Goal: Task Accomplishment & Management: Use online tool/utility

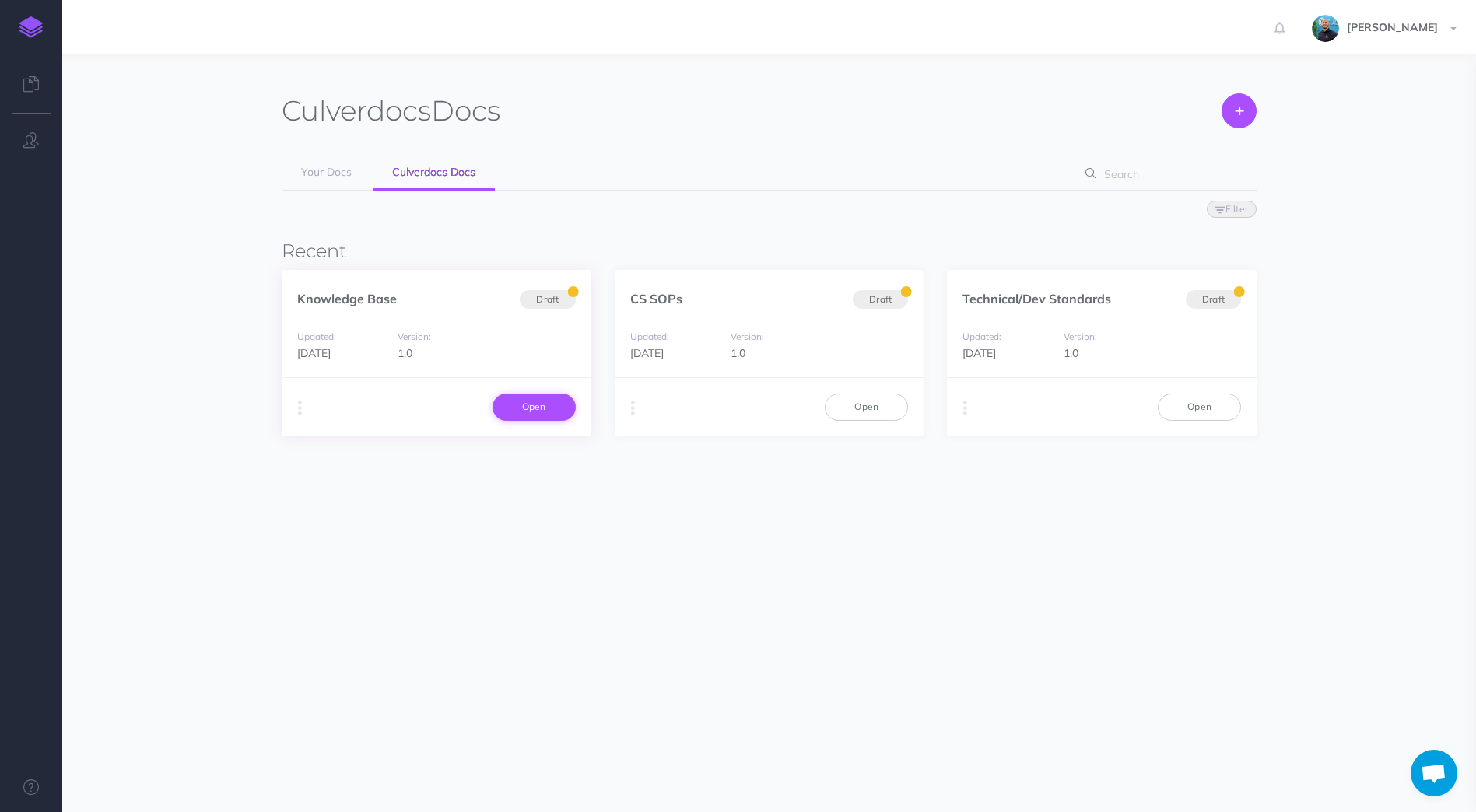
click at [548, 400] on link "Open" at bounding box center [534, 406] width 83 height 26
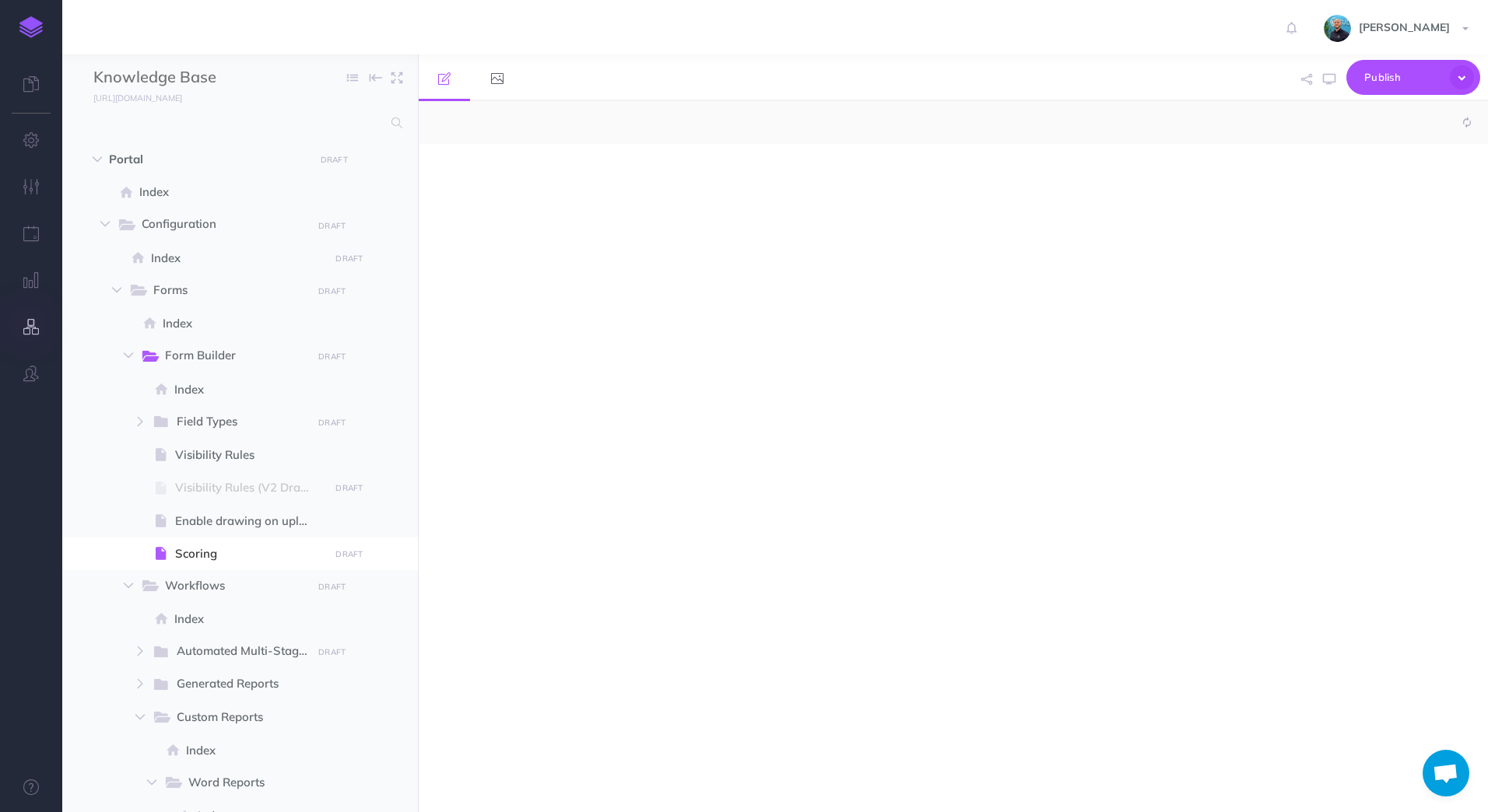
select select "null"
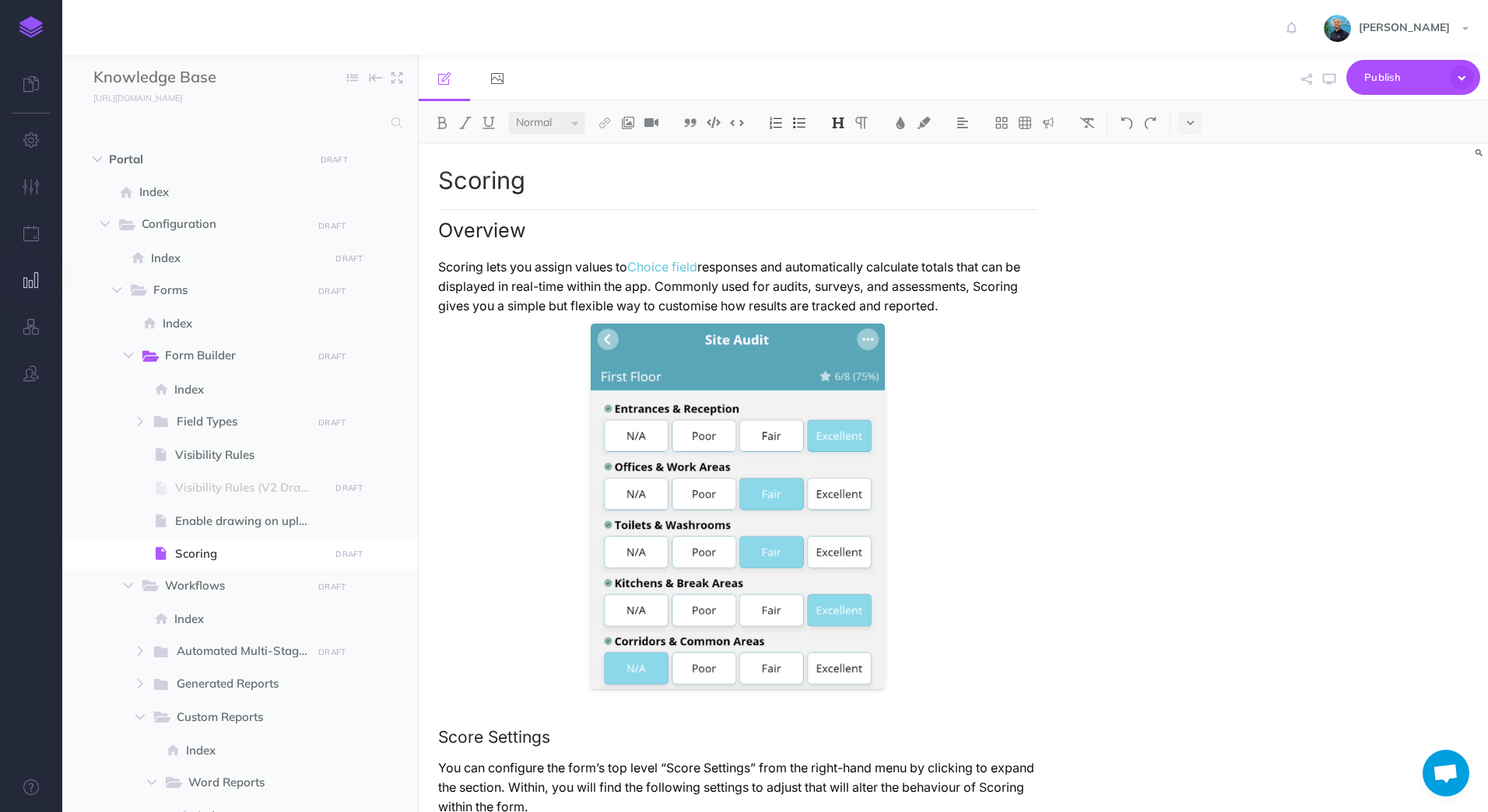
click at [29, 284] on icon "button" at bounding box center [31, 280] width 16 height 15
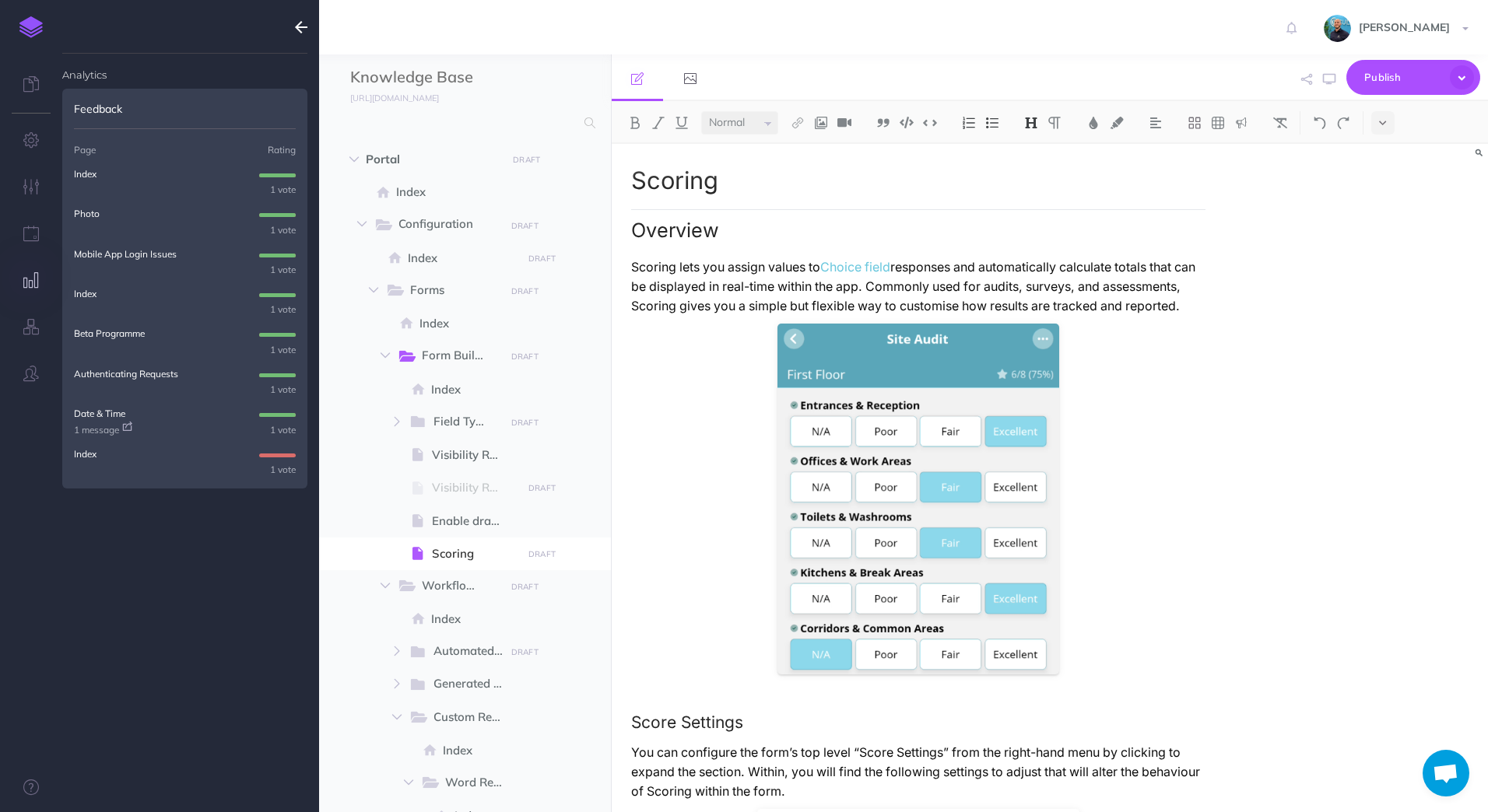
click at [79, 455] on p "Index" at bounding box center [85, 454] width 23 height 15
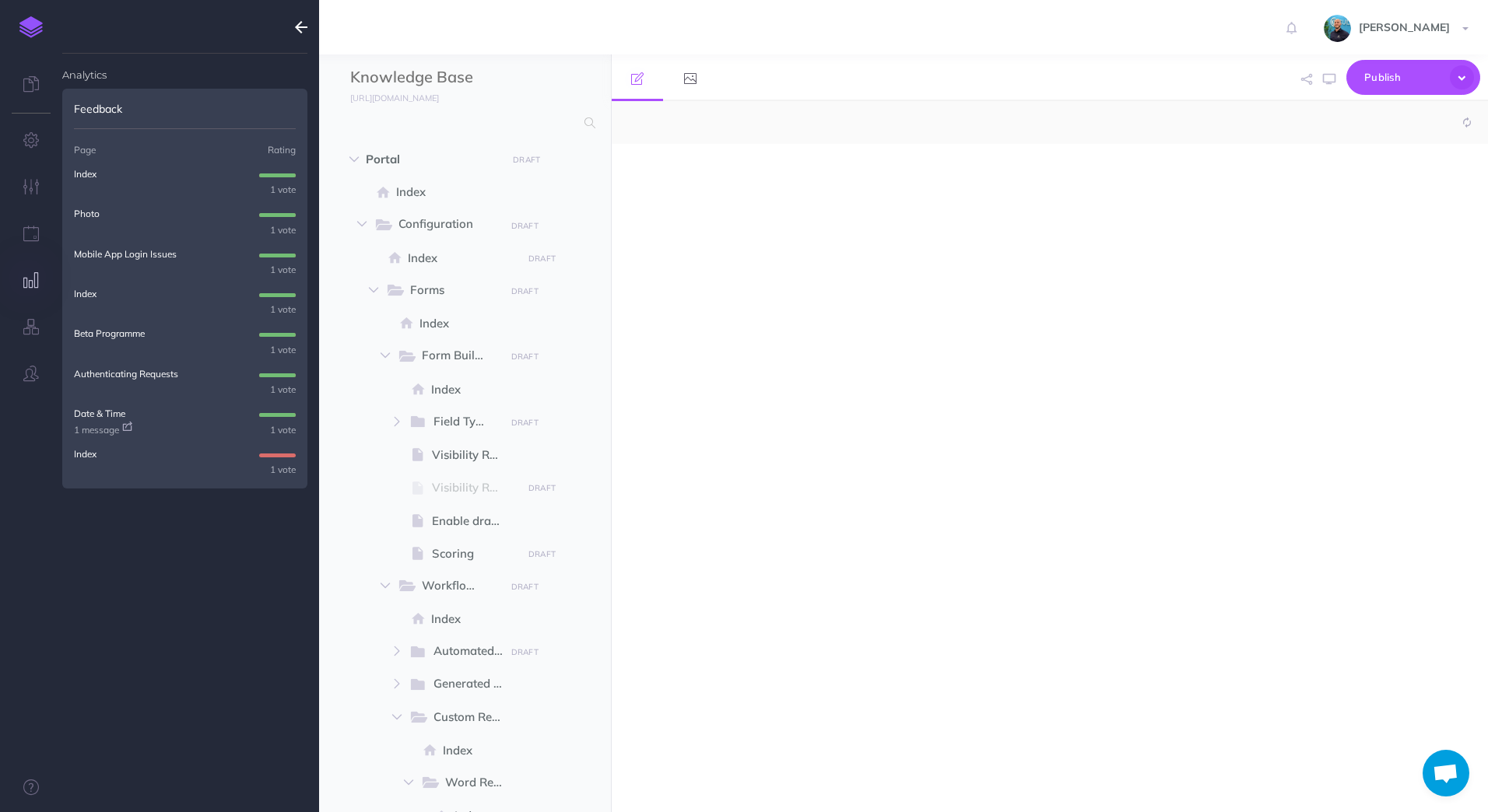
select select "null"
